Goal: Check status: Check status

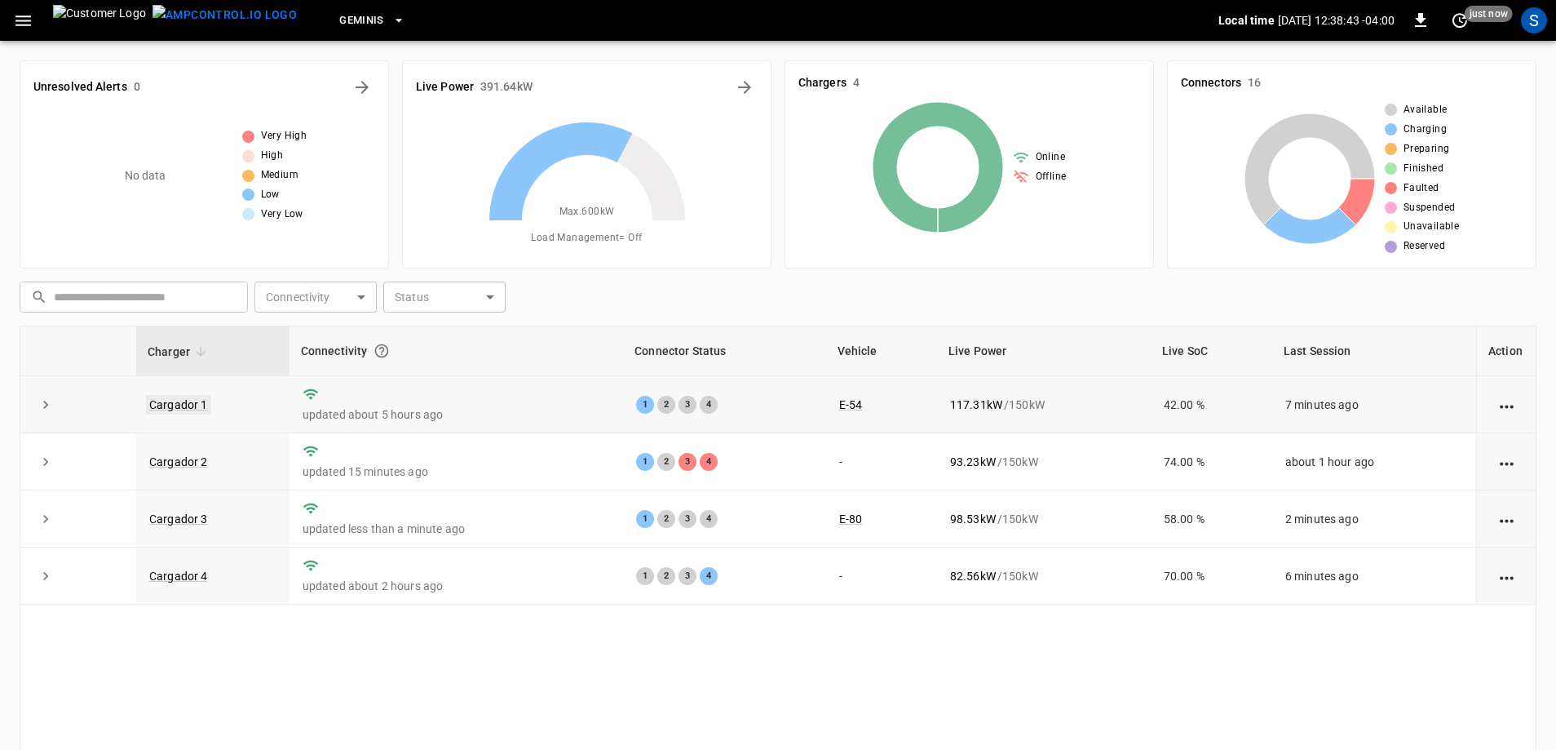
click at [196, 406] on link "Cargador 1" at bounding box center [178, 405] width 65 height 20
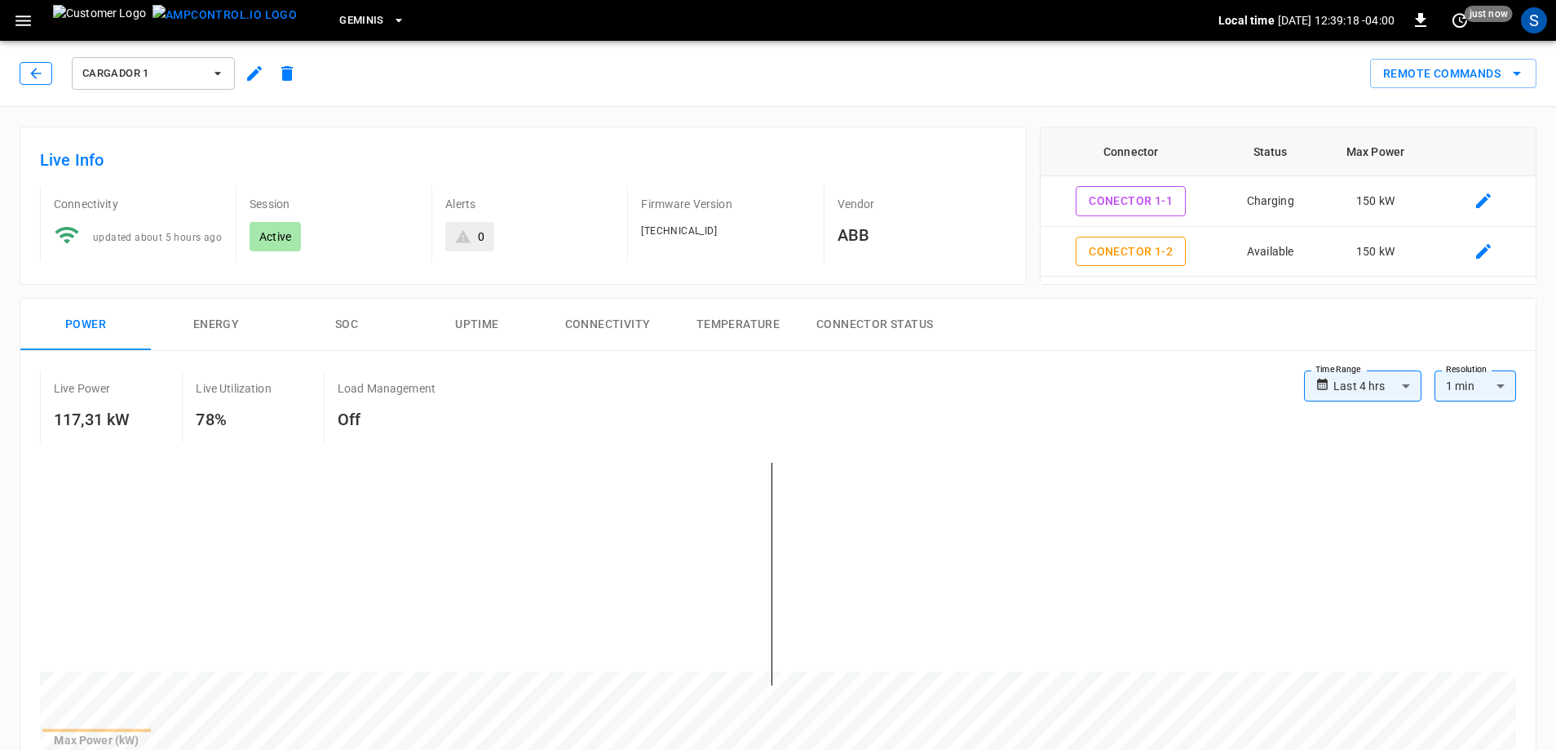
click at [38, 65] on icon "button" at bounding box center [36, 73] width 16 height 16
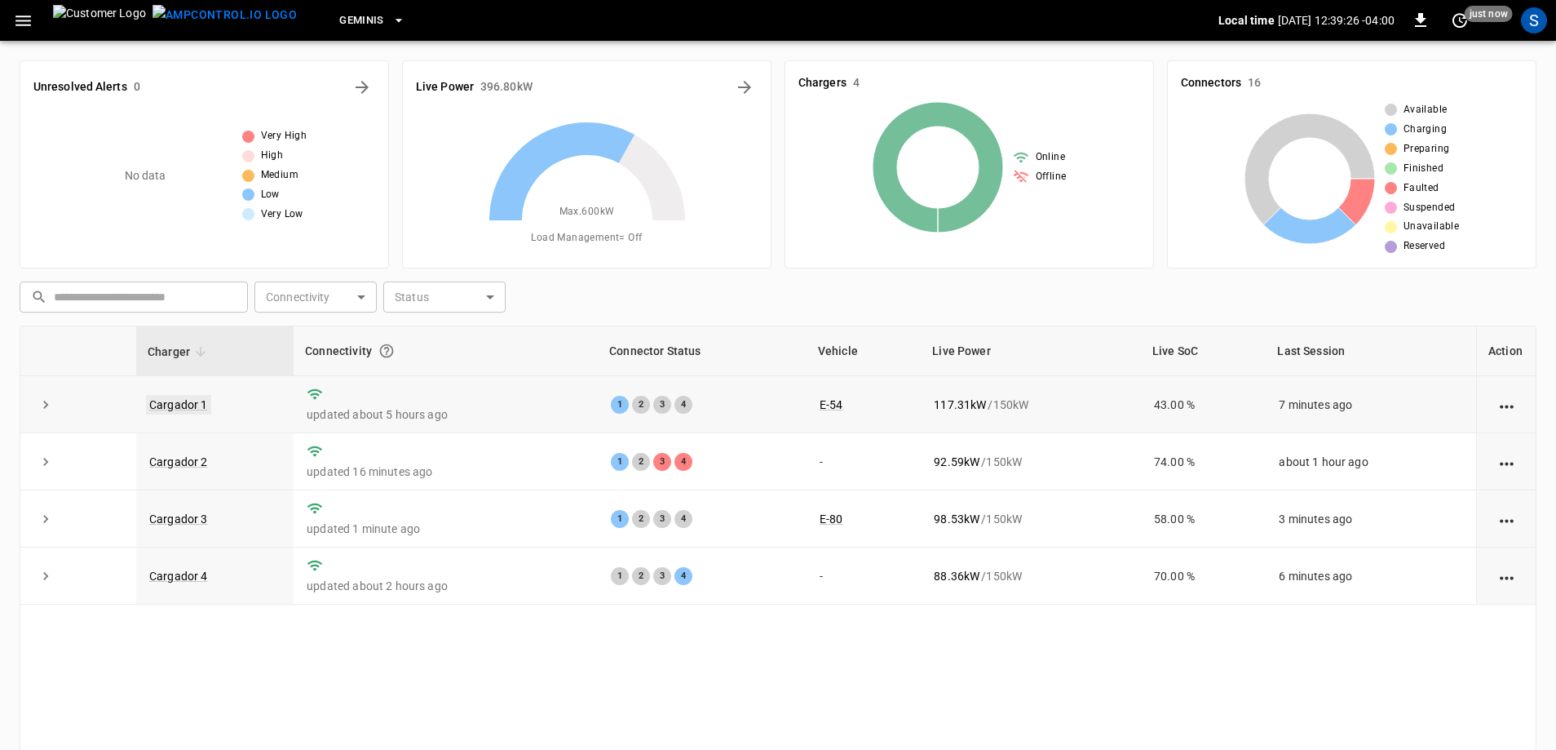
click at [202, 409] on link "Cargador 1" at bounding box center [178, 405] width 65 height 20
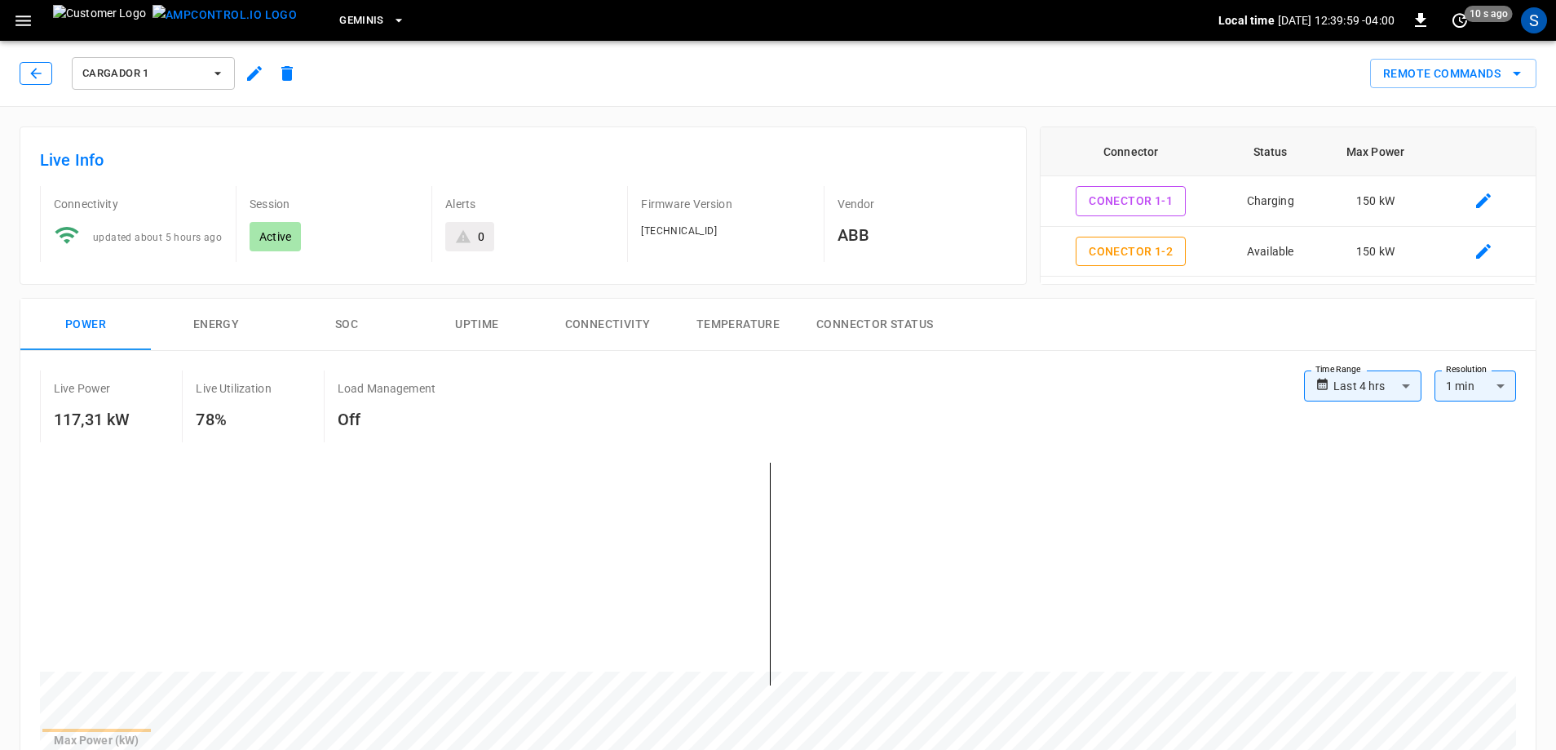
click at [29, 73] on icon "button" at bounding box center [36, 73] width 16 height 16
